Goal: Find specific page/section: Find specific page/section

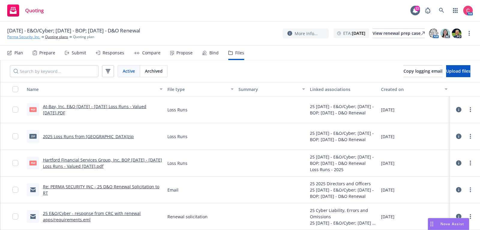
click at [25, 36] on link "Perma Security, Inc." at bounding box center [23, 36] width 33 height 5
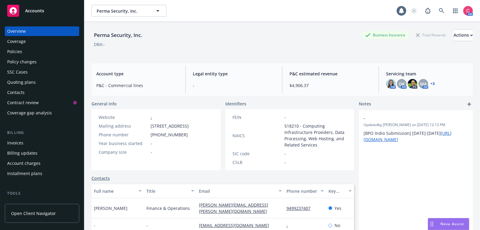
click at [32, 15] on div "Accounts" at bounding box center [42, 11] width 70 height 12
